Goal: Information Seeking & Learning: Learn about a topic

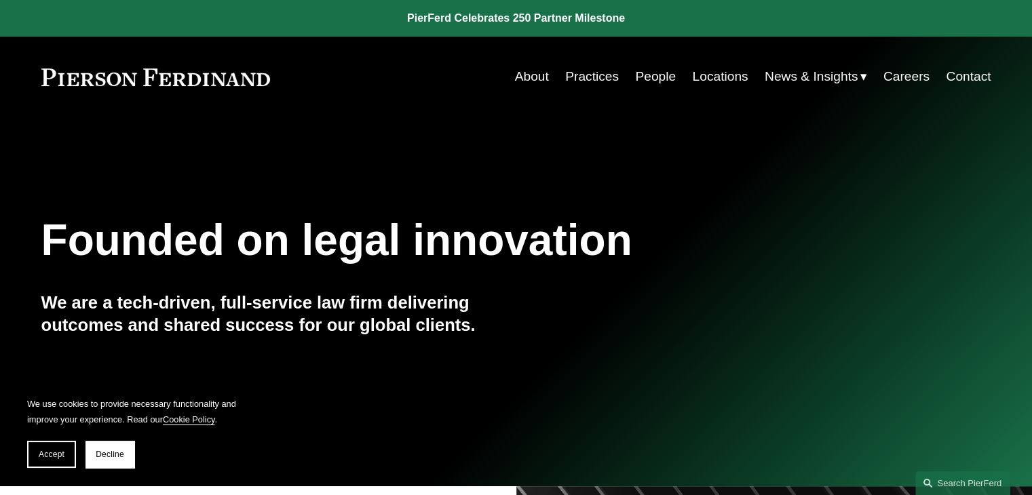
click at [684, 126] on div "Founded on legal innovation We are a tech-driven, full-service law firm deliver…" at bounding box center [516, 302] width 1032 height 370
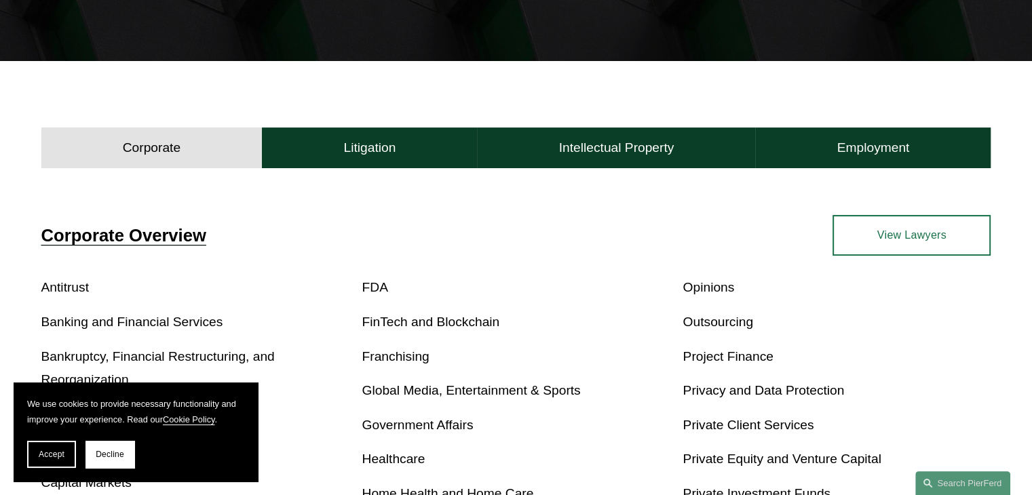
scroll to position [361, 0]
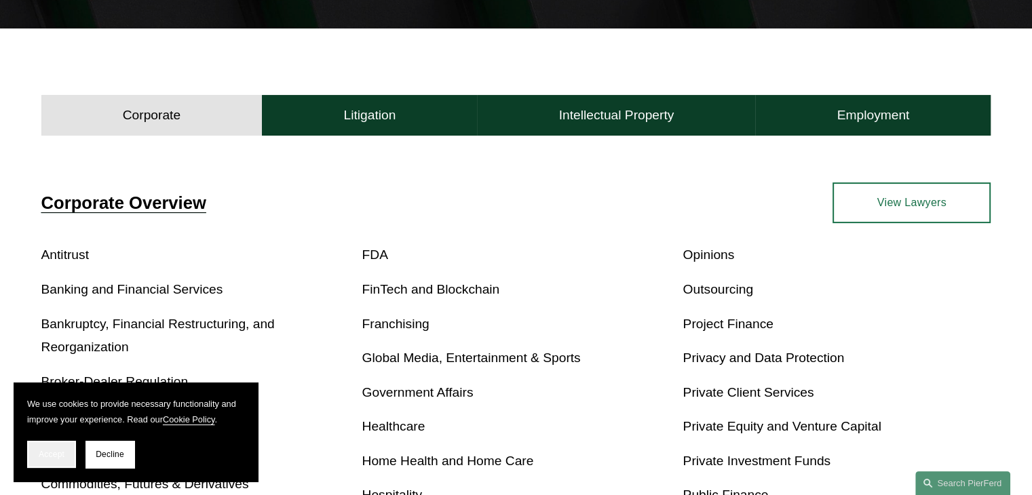
click at [59, 450] on span "Accept" at bounding box center [52, 454] width 26 height 9
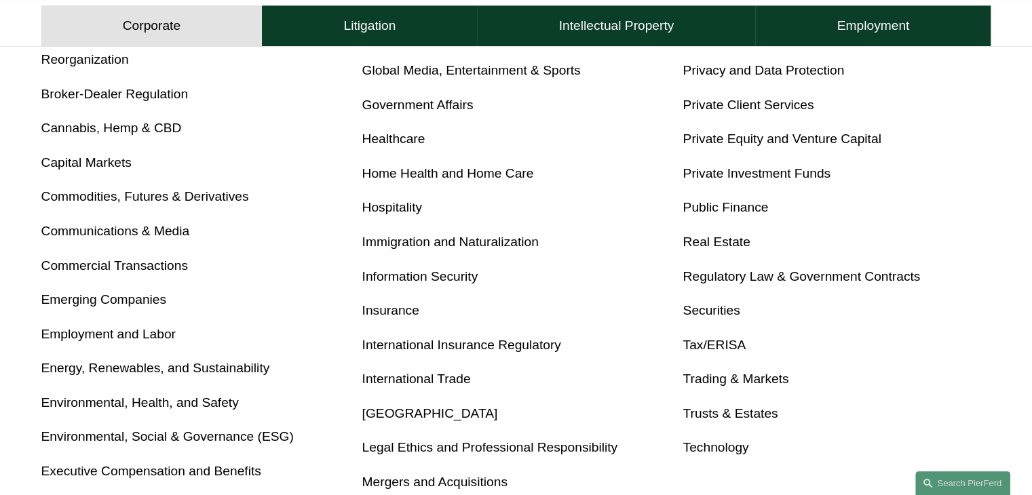
scroll to position [598, 0]
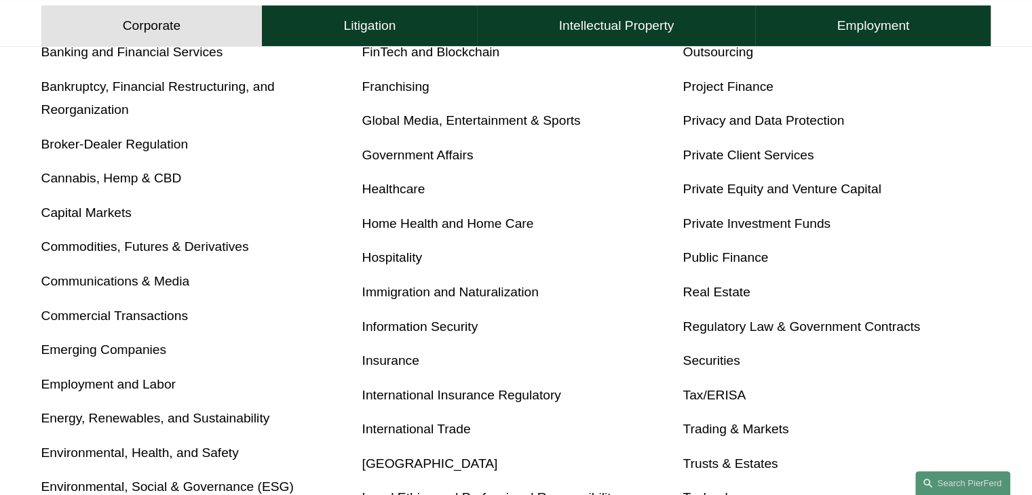
click at [716, 147] on p "Private Client Services" at bounding box center [836, 156] width 308 height 24
click at [716, 153] on link "Private Client Services" at bounding box center [747, 155] width 131 height 14
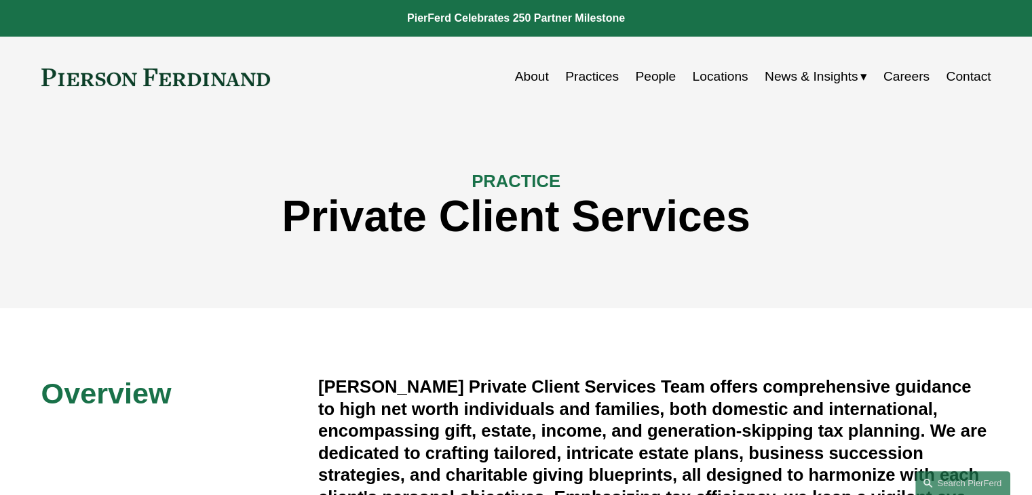
click at [579, 85] on link "Practices" at bounding box center [592, 77] width 54 height 26
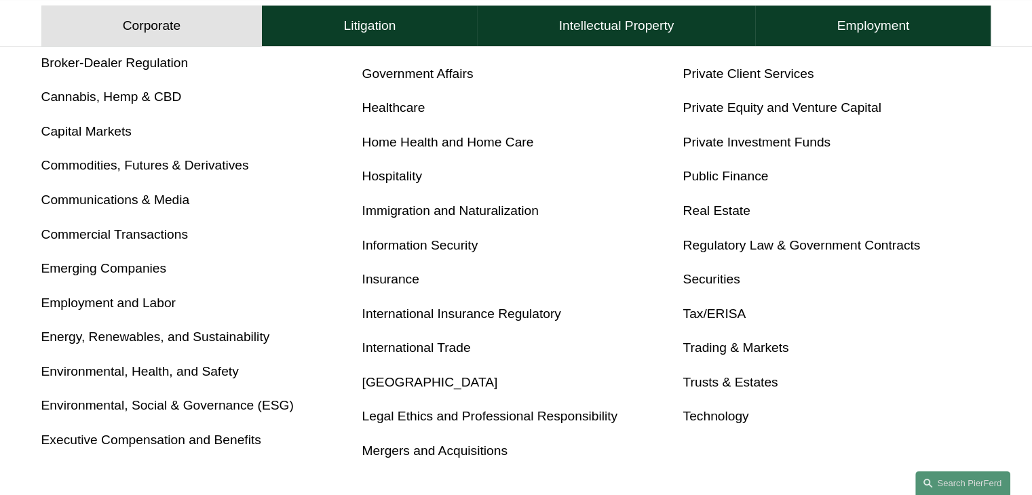
scroll to position [661, 0]
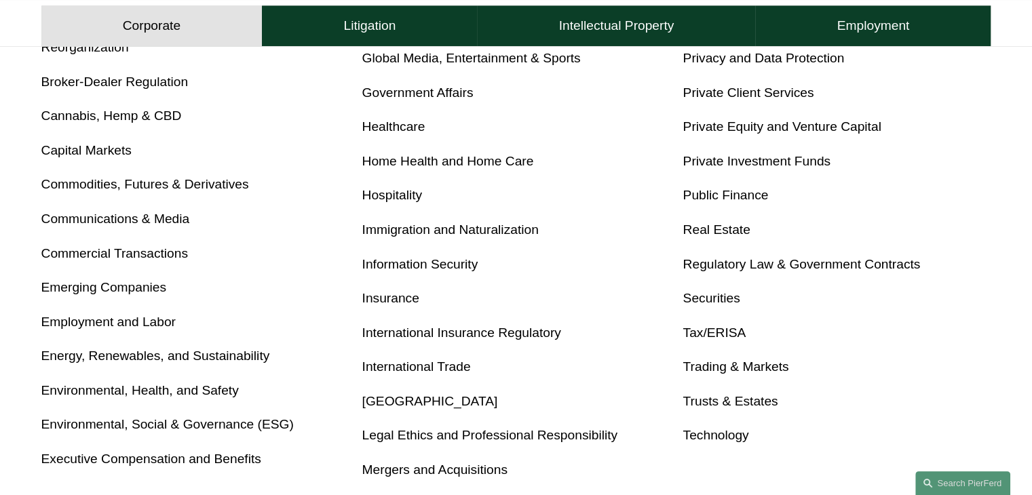
click at [414, 237] on link "Immigration and Naturalization" at bounding box center [450, 229] width 176 height 14
click at [113, 321] on link "Employment and Labor" at bounding box center [108, 322] width 134 height 14
